Goal: Find specific page/section: Find specific page/section

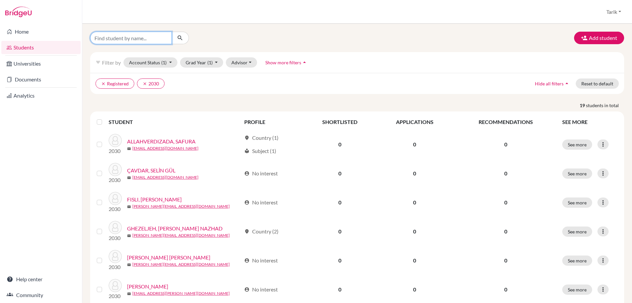
click at [129, 40] on input "Find student by name..." at bounding box center [131, 38] width 82 height 13
type input "rose"
click button "submit" at bounding box center [180, 38] width 17 height 13
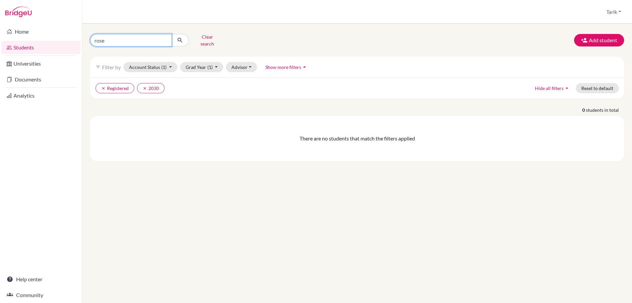
click at [163, 37] on input "rose" at bounding box center [131, 40] width 82 height 13
click at [590, 85] on button "Reset to default" at bounding box center [597, 88] width 43 height 10
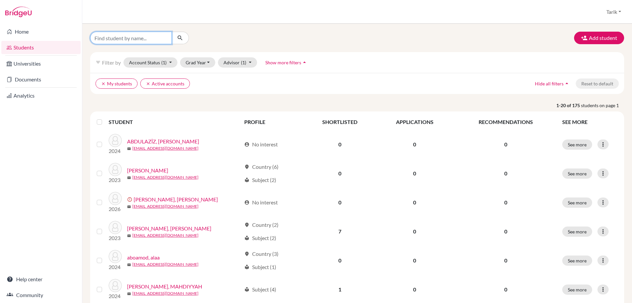
click at [128, 40] on input "Find student by name..." at bounding box center [131, 38] width 82 height 13
type input "rose"
click at [179, 40] on icon "submit" at bounding box center [180, 38] width 7 height 7
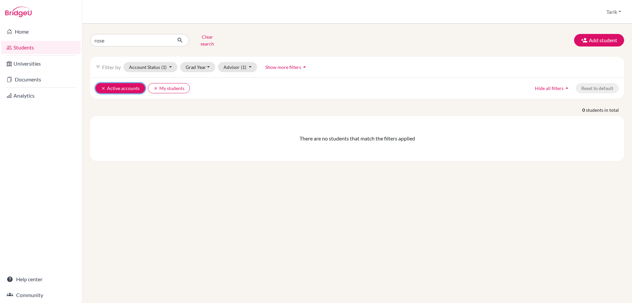
click at [103, 86] on icon "clear" at bounding box center [103, 88] width 5 height 5
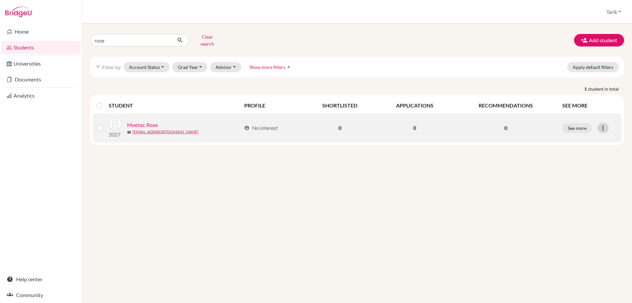
click at [601, 125] on icon at bounding box center [603, 128] width 7 height 7
click at [571, 136] on button "Edit student" at bounding box center [575, 141] width 52 height 11
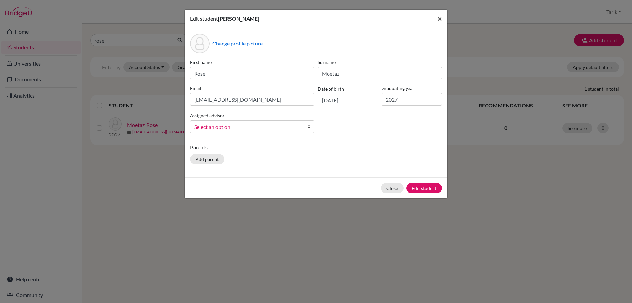
click at [439, 18] on span "×" at bounding box center [440, 19] width 5 height 10
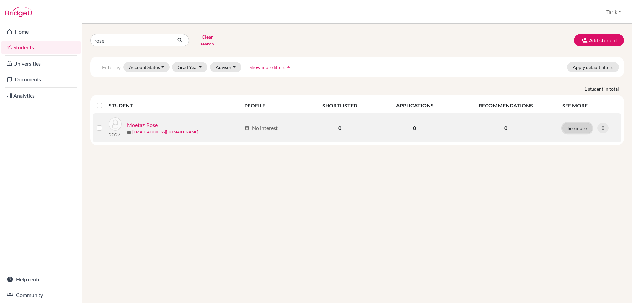
click at [578, 123] on button "See more" at bounding box center [578, 128] width 30 height 10
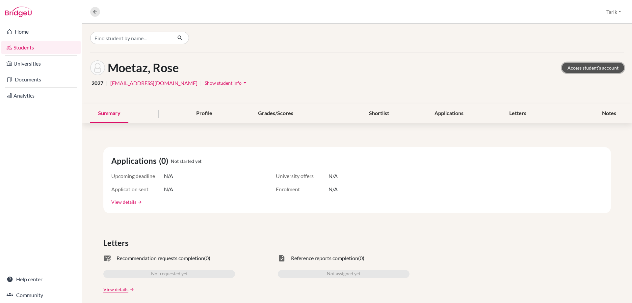
click at [572, 68] on link "Access student's account" at bounding box center [593, 68] width 62 height 10
click at [25, 45] on link "Students" at bounding box center [40, 47] width 79 height 13
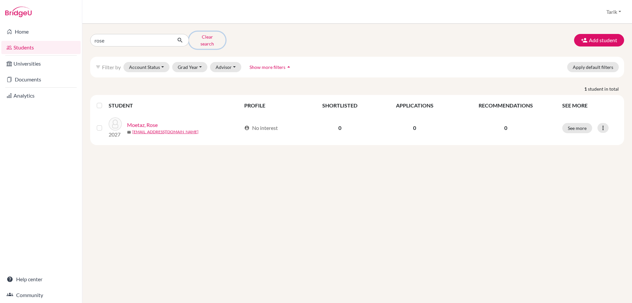
click at [198, 38] on button "Clear search" at bounding box center [207, 40] width 37 height 17
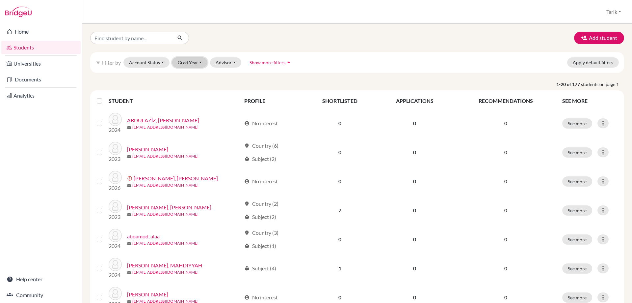
click at [194, 64] on button "Grad Year" at bounding box center [190, 62] width 36 height 10
click at [190, 98] on span "2030" at bounding box center [187, 98] width 12 height 8
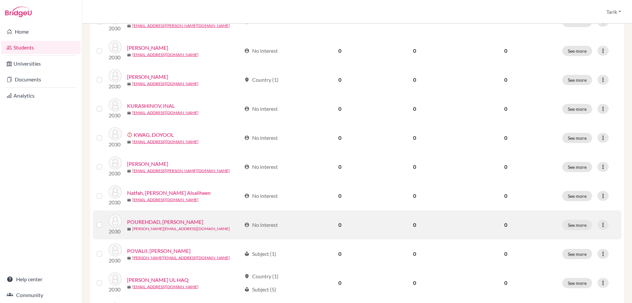
scroll to position [329, 0]
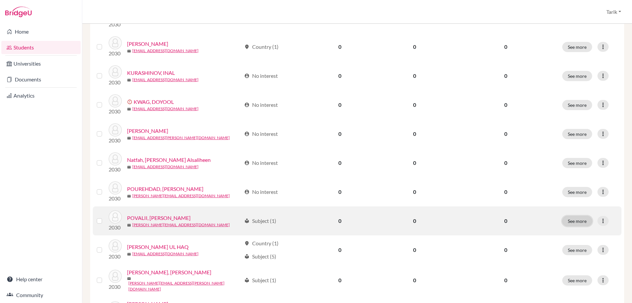
click at [582, 221] on button "See more" at bounding box center [578, 221] width 30 height 10
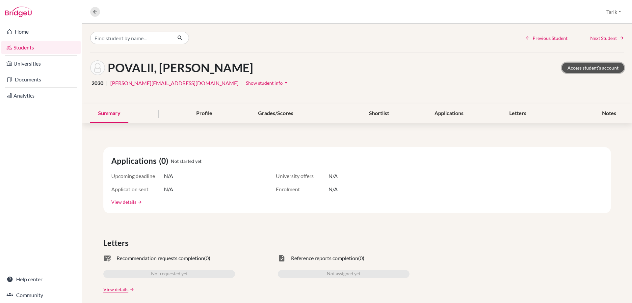
click at [591, 66] on link "Access student's account" at bounding box center [593, 68] width 62 height 10
click at [96, 13] on icon at bounding box center [95, 12] width 6 height 6
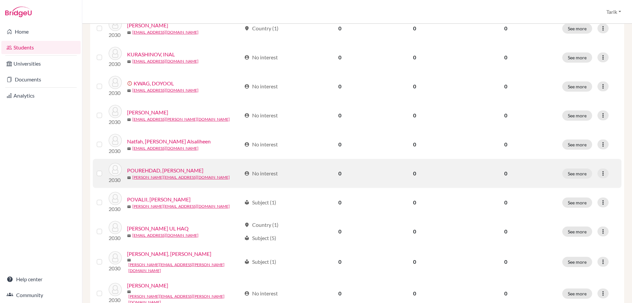
scroll to position [362, 0]
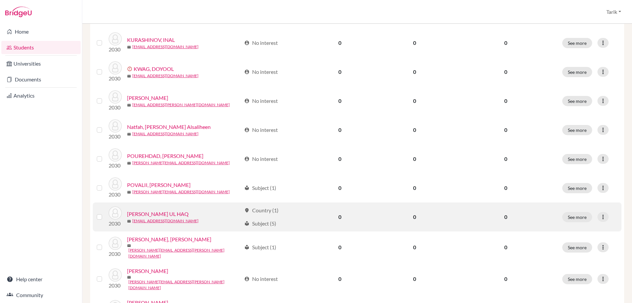
click at [161, 214] on link "SIDDIQUI, AMMAD UL HAQ" at bounding box center [158, 214] width 62 height 8
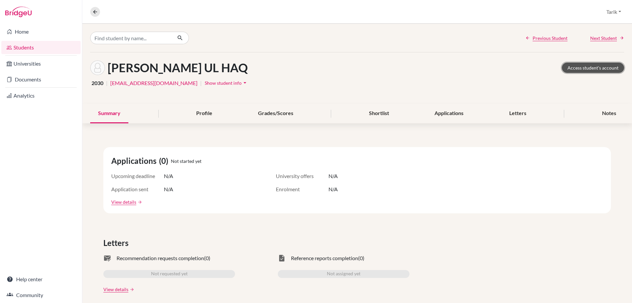
click at [575, 69] on link "Access student's account" at bounding box center [593, 68] width 62 height 10
click at [92, 16] on nav "Overview Student details" at bounding box center [97, 12] width 15 height 10
click at [98, 11] on icon at bounding box center [95, 12] width 6 height 6
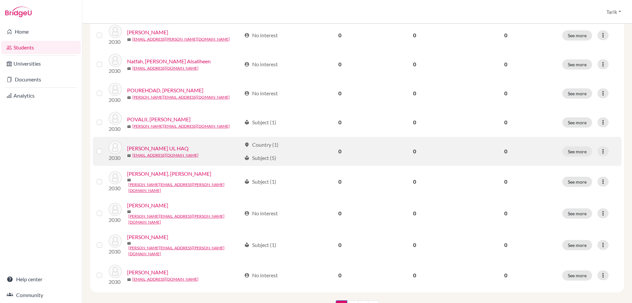
scroll to position [428, 0]
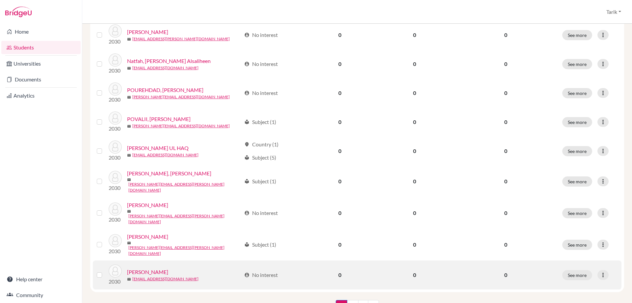
click at [133, 268] on link "[PERSON_NAME]" at bounding box center [147, 272] width 41 height 8
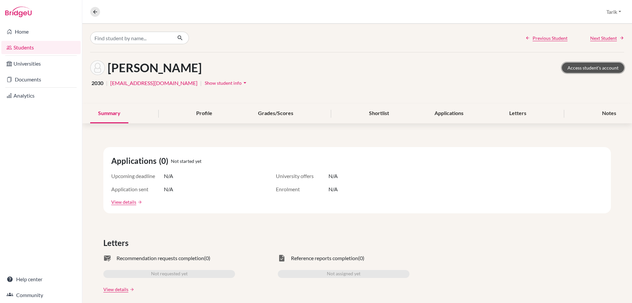
click at [588, 68] on link "Access student's account" at bounding box center [593, 68] width 62 height 10
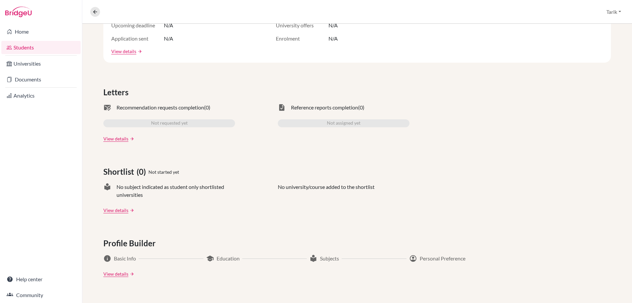
scroll to position [46, 0]
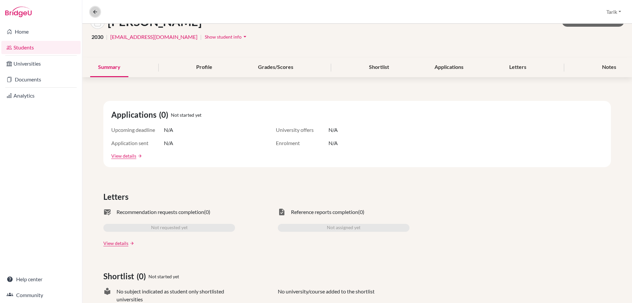
click at [94, 11] on icon at bounding box center [95, 12] width 6 height 6
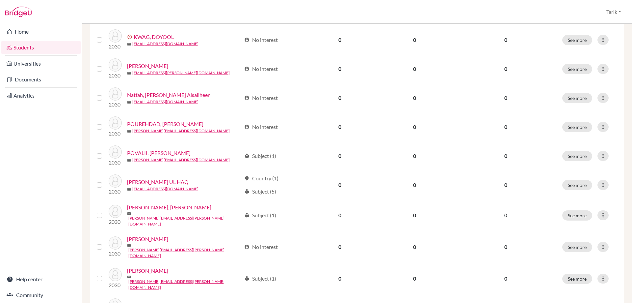
scroll to position [451, 0]
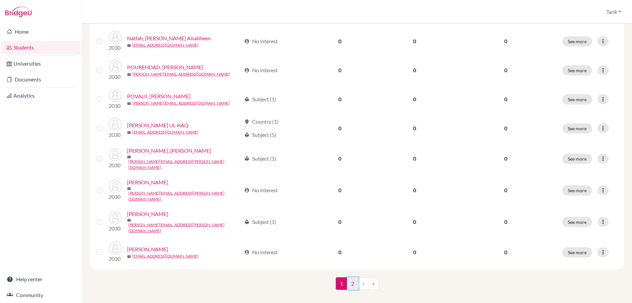
click at [349, 277] on link "2" at bounding box center [353, 283] width 12 height 13
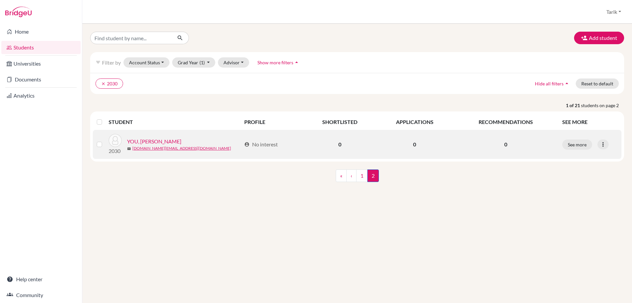
click at [143, 140] on link "YOU, [PERSON_NAME]" at bounding box center [154, 141] width 54 height 8
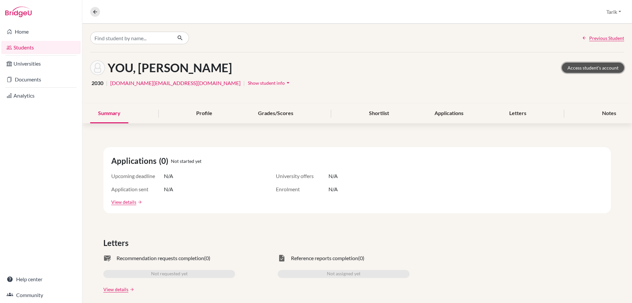
click at [576, 65] on link "Access student's account" at bounding box center [593, 68] width 62 height 10
click at [93, 11] on icon at bounding box center [95, 12] width 6 height 6
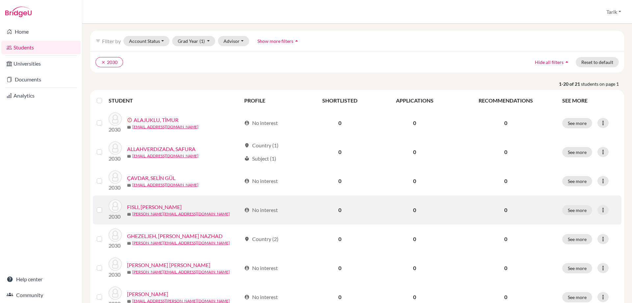
scroll to position [33, 0]
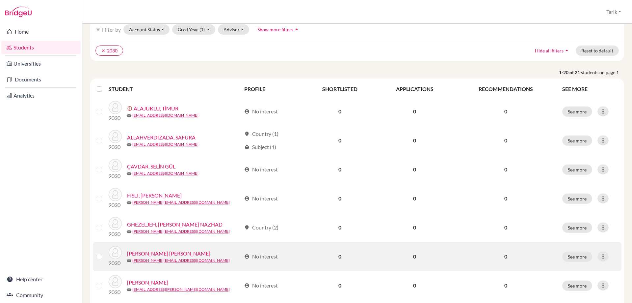
click at [191, 256] on link "[PERSON_NAME] [PERSON_NAME]" at bounding box center [168, 253] width 83 height 8
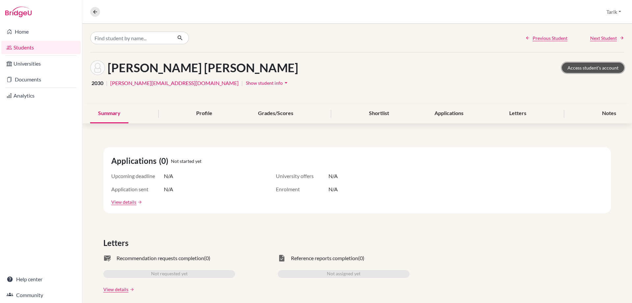
click at [576, 72] on link "Access student's account" at bounding box center [593, 68] width 62 height 10
